Goal: Navigation & Orientation: Find specific page/section

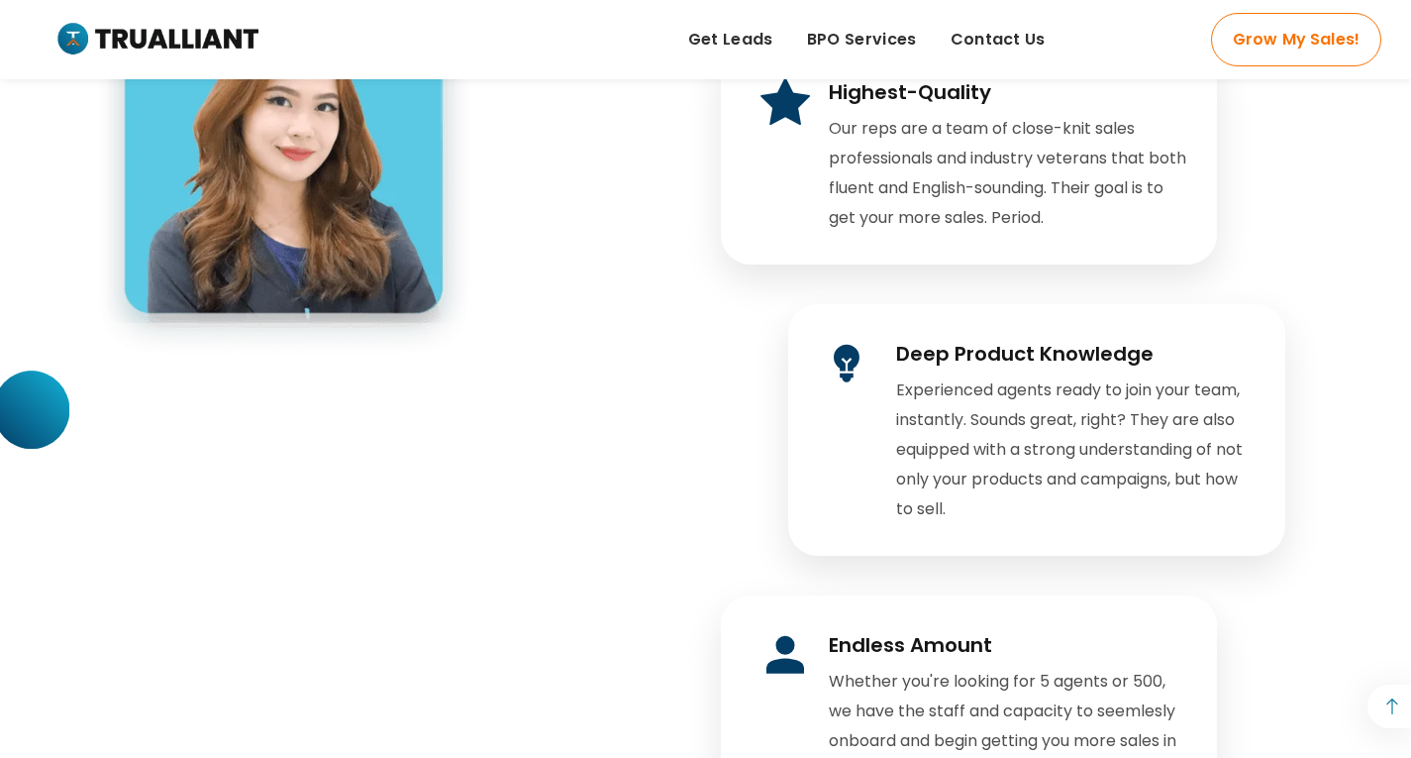
scroll to position [3875, 0]
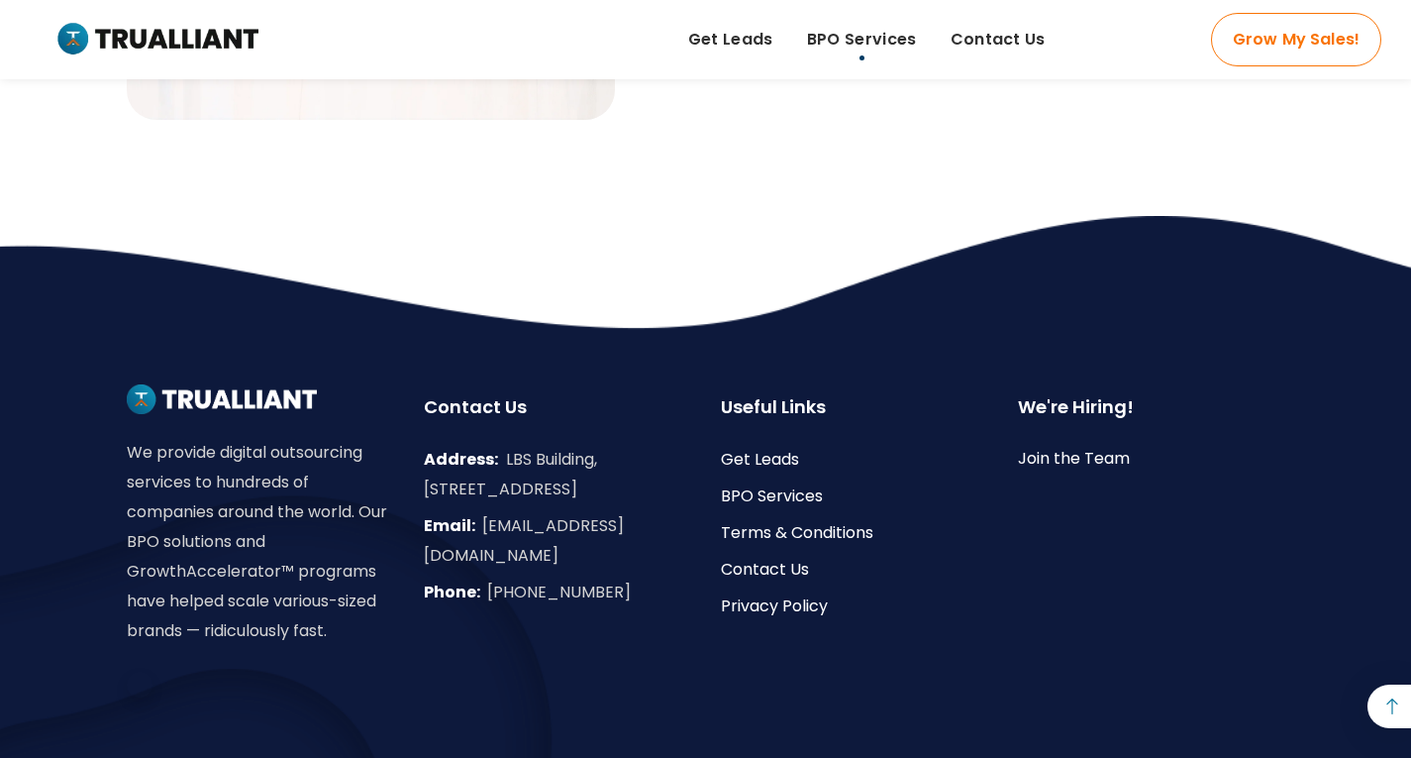
click at [855, 45] on span "BPO Services" at bounding box center [862, 40] width 110 height 30
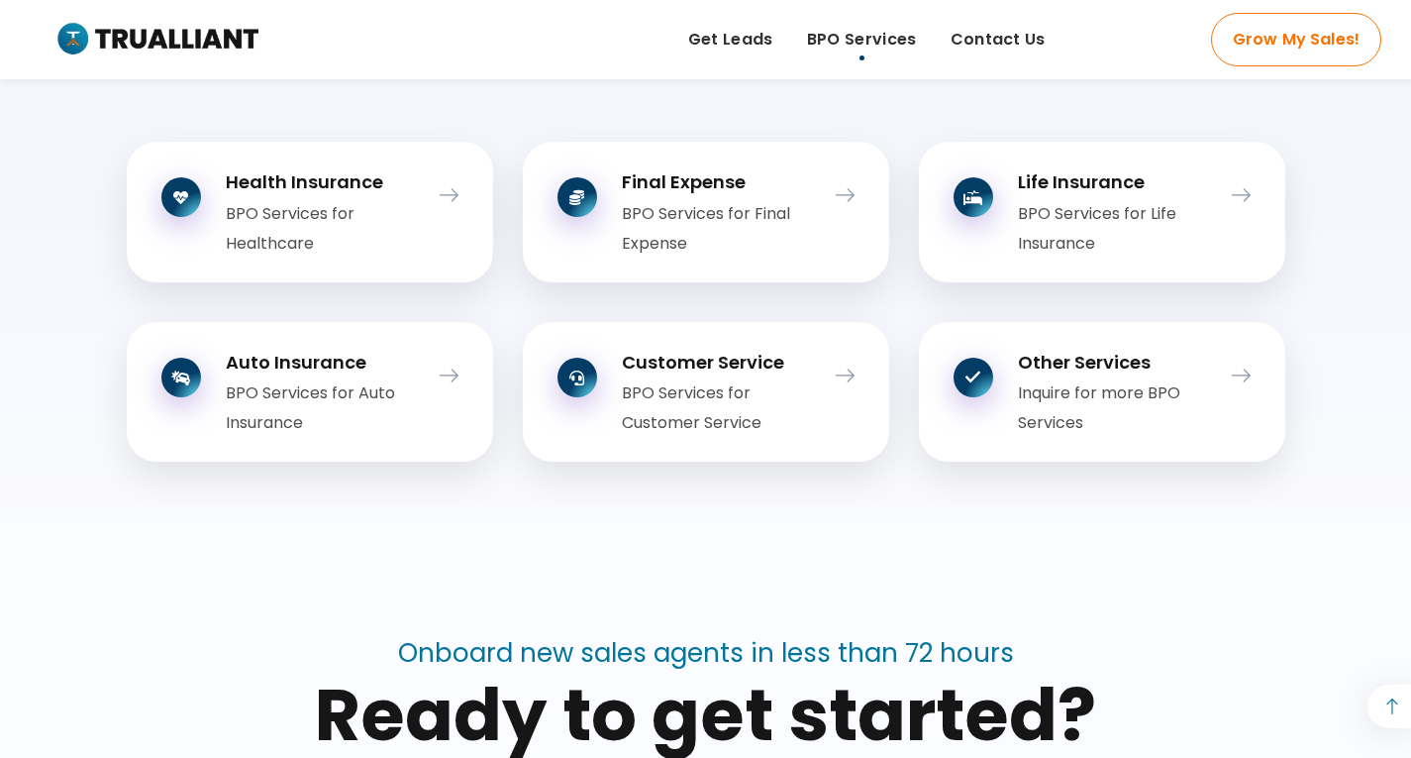
scroll to position [2476, 0]
click at [1022, 40] on span "Contact Us" at bounding box center [998, 40] width 95 height 30
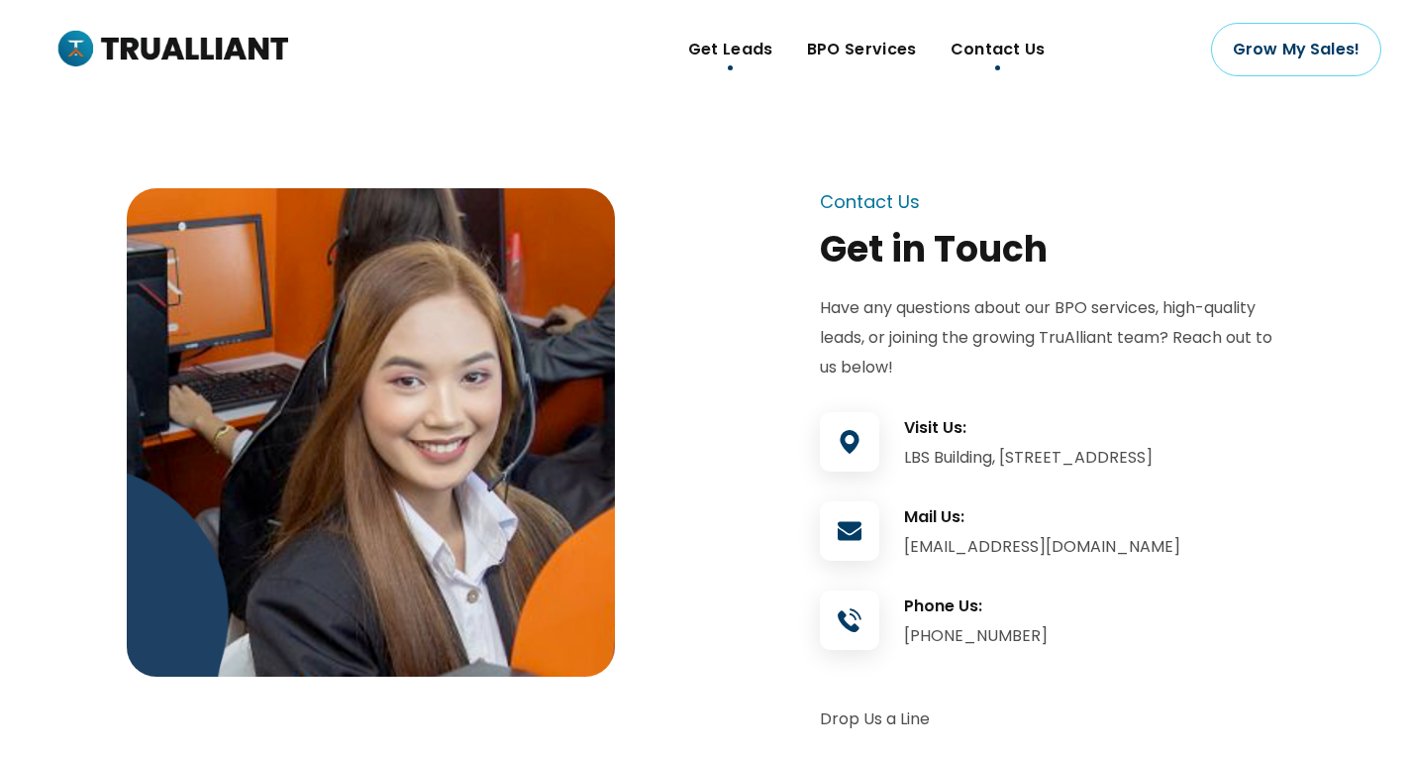
click at [703, 56] on span "Get Leads" at bounding box center [730, 50] width 85 height 30
